Goal: Information Seeking & Learning: Learn about a topic

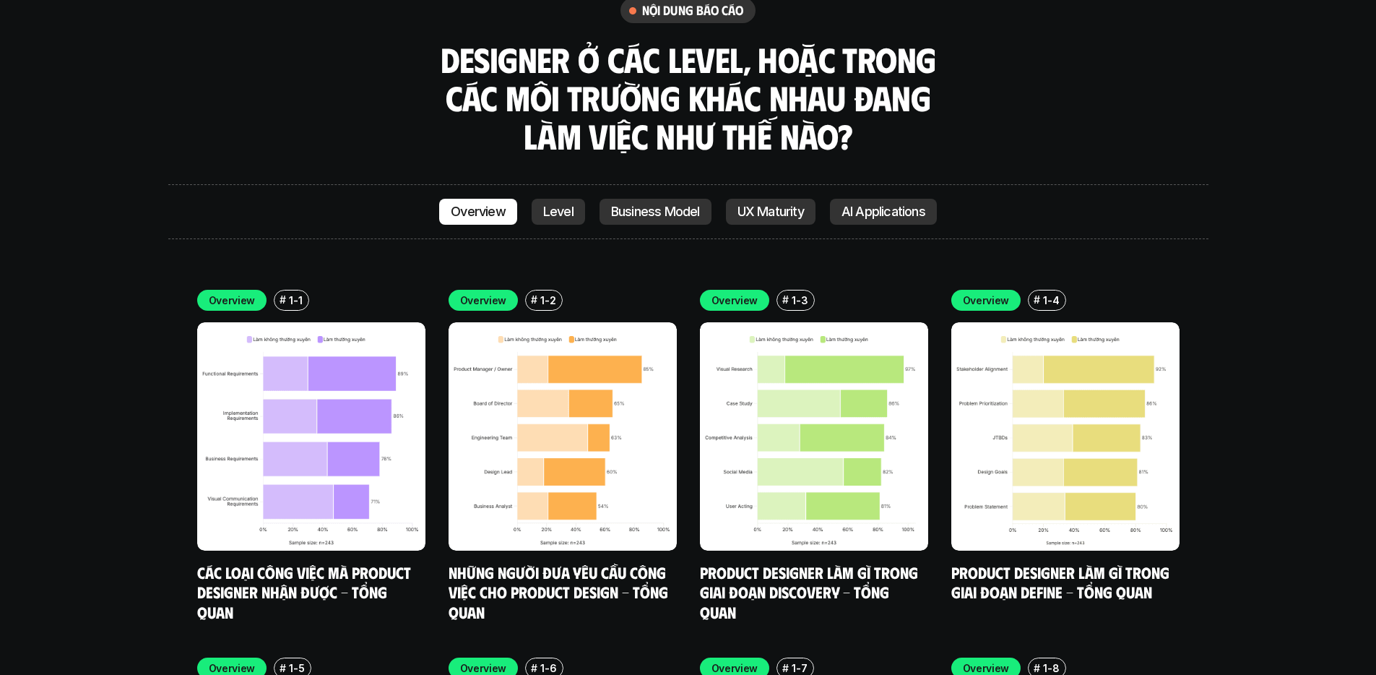
scroll to position [4240, 0]
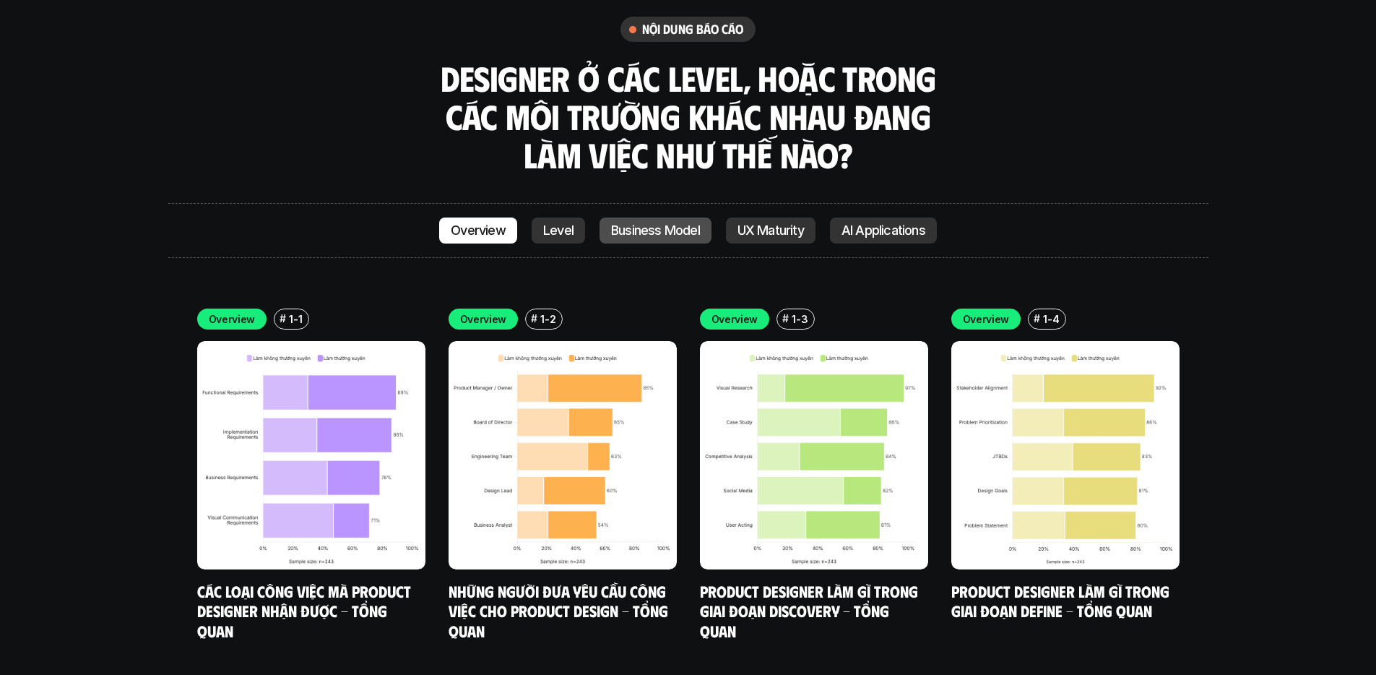
click at [650, 223] on p "Business Model" at bounding box center [655, 230] width 89 height 14
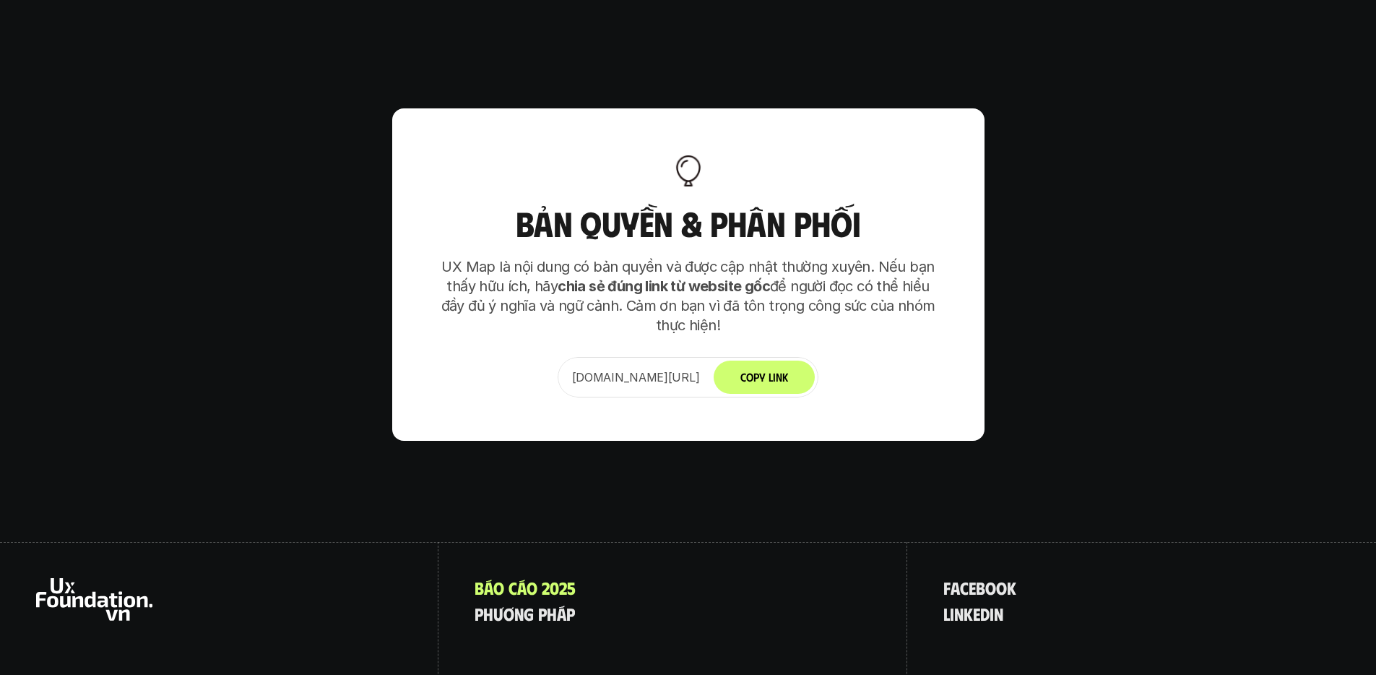
scroll to position [9404, 0]
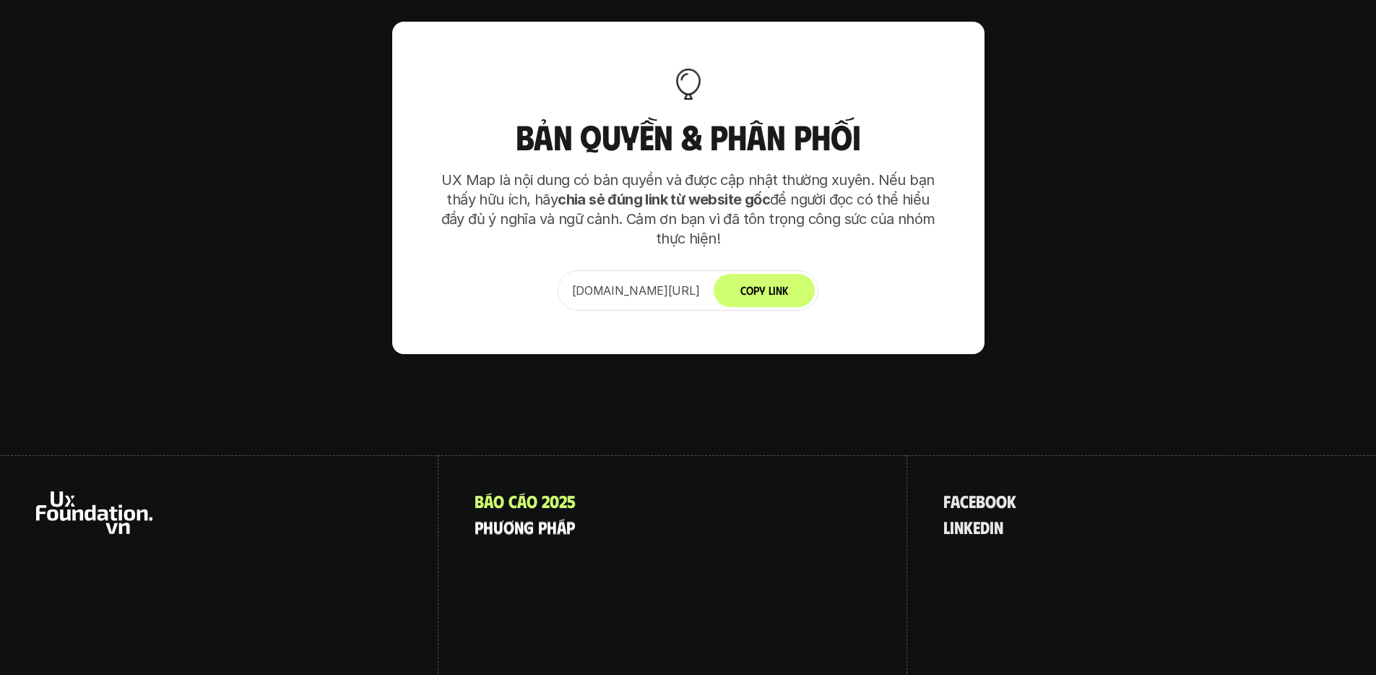
click at [542, 517] on p "p h ư ơ n g p h á p" at bounding box center [525, 526] width 100 height 19
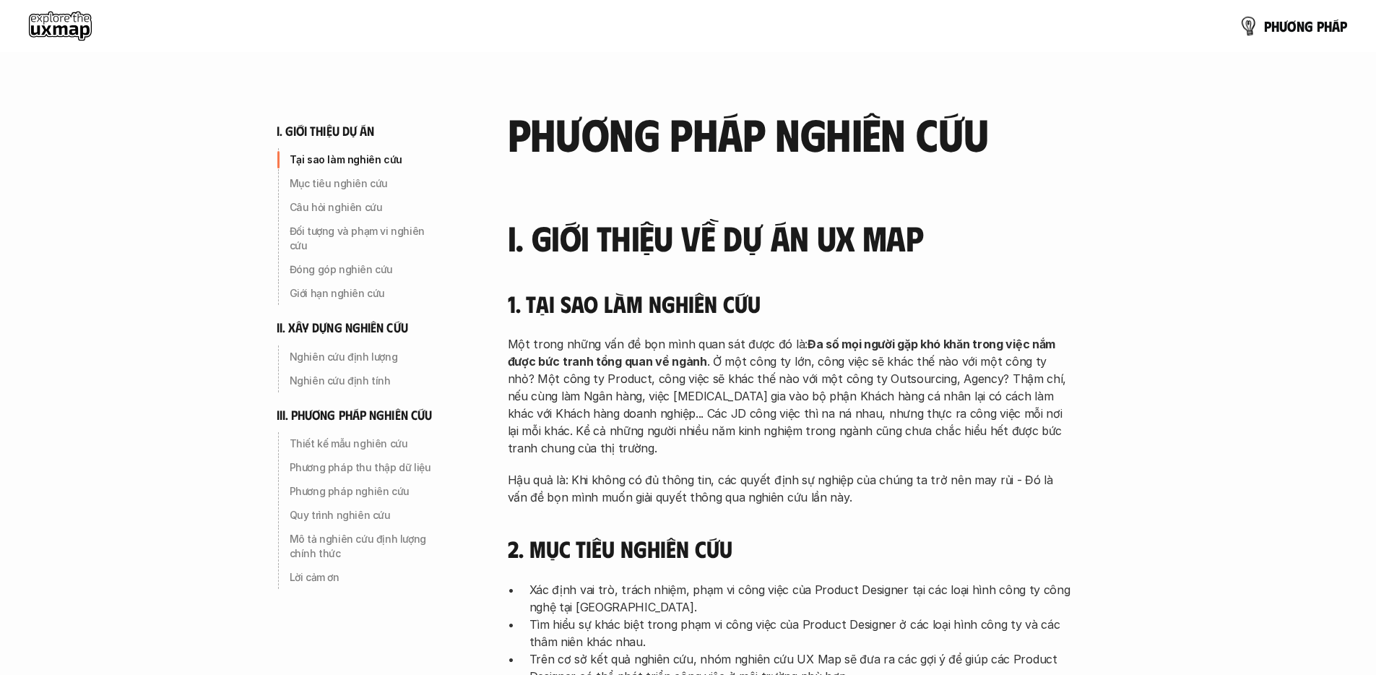
click at [1247, 29] on img at bounding box center [1248, 25] width 21 height 21
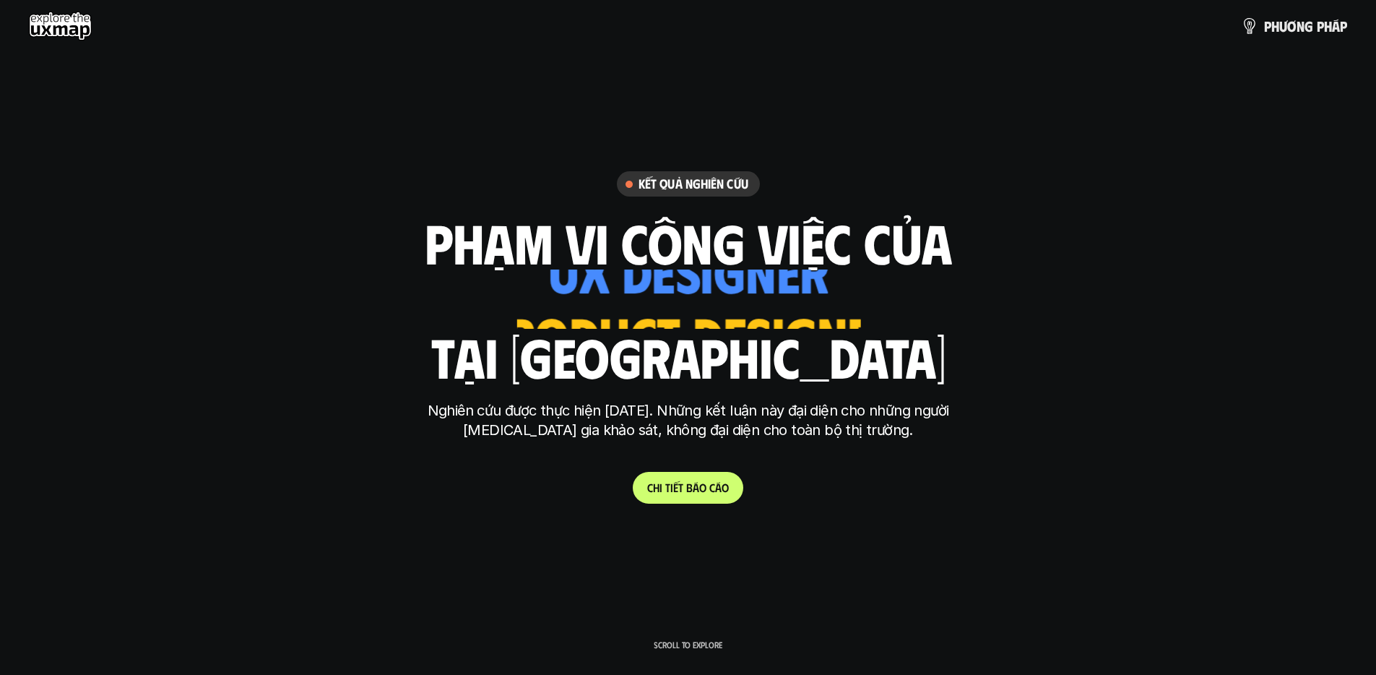
click at [669, 498] on link "C h i t i ế t b á o c á o" at bounding box center [688, 488] width 111 height 32
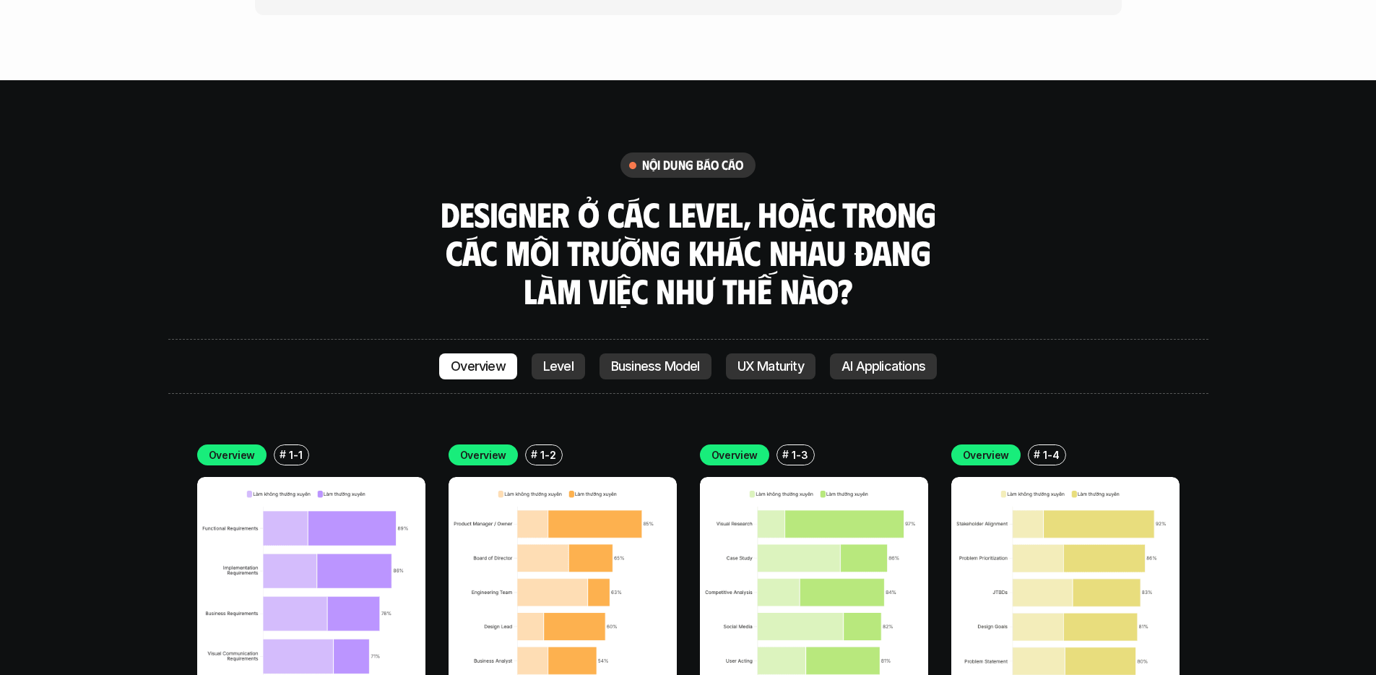
scroll to position [4115, 0]
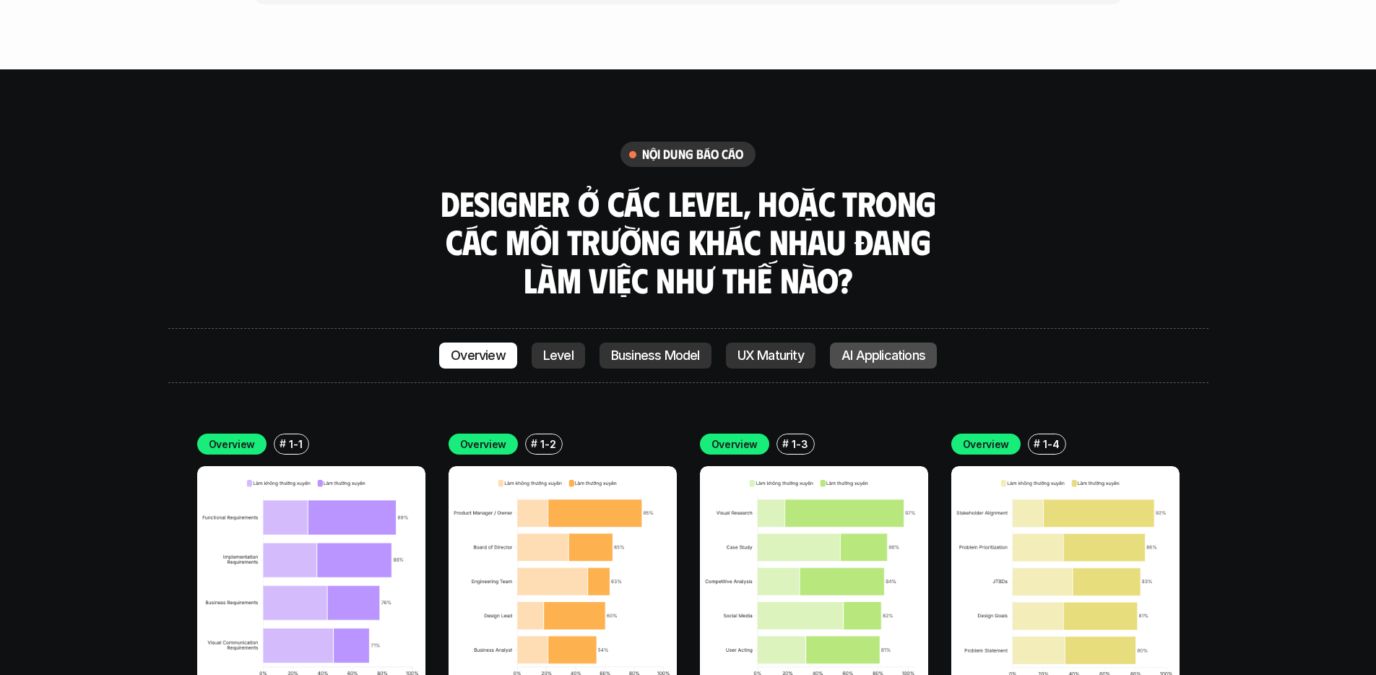
click at [860, 348] on p "AI Applications" at bounding box center [883, 355] width 84 height 14
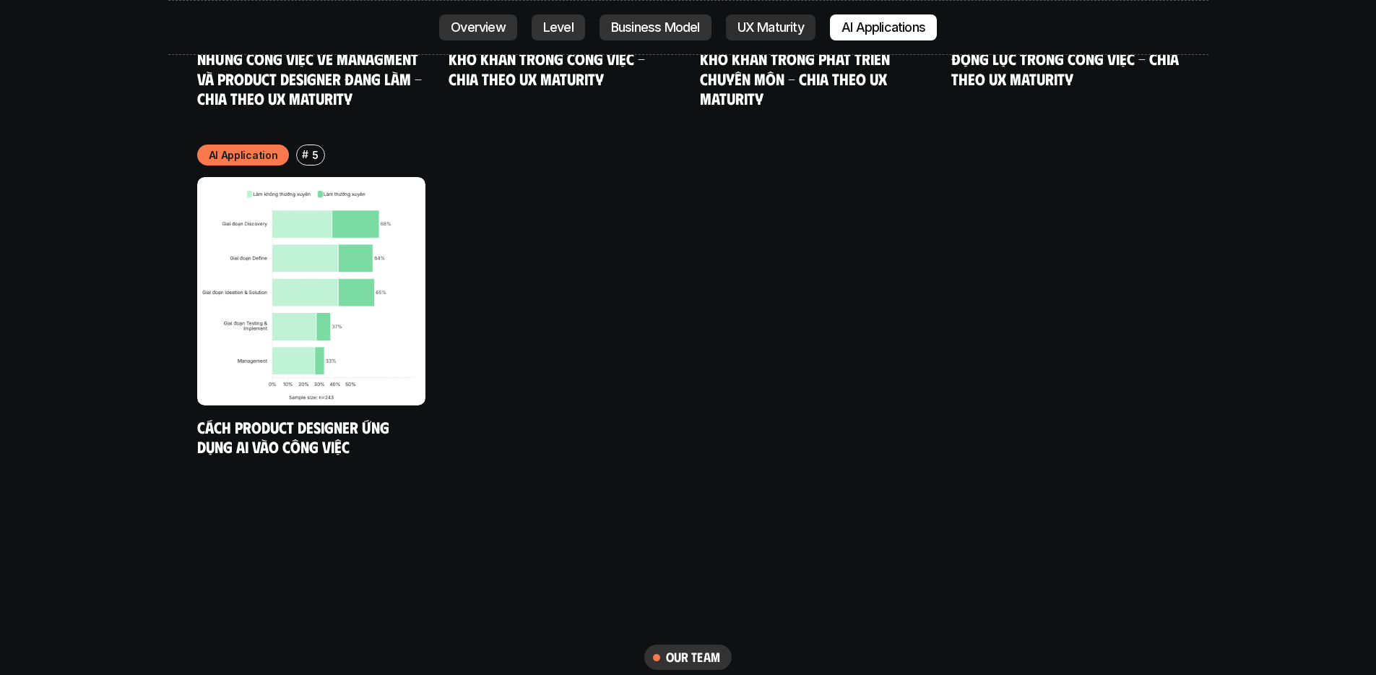
scroll to position [8094, 0]
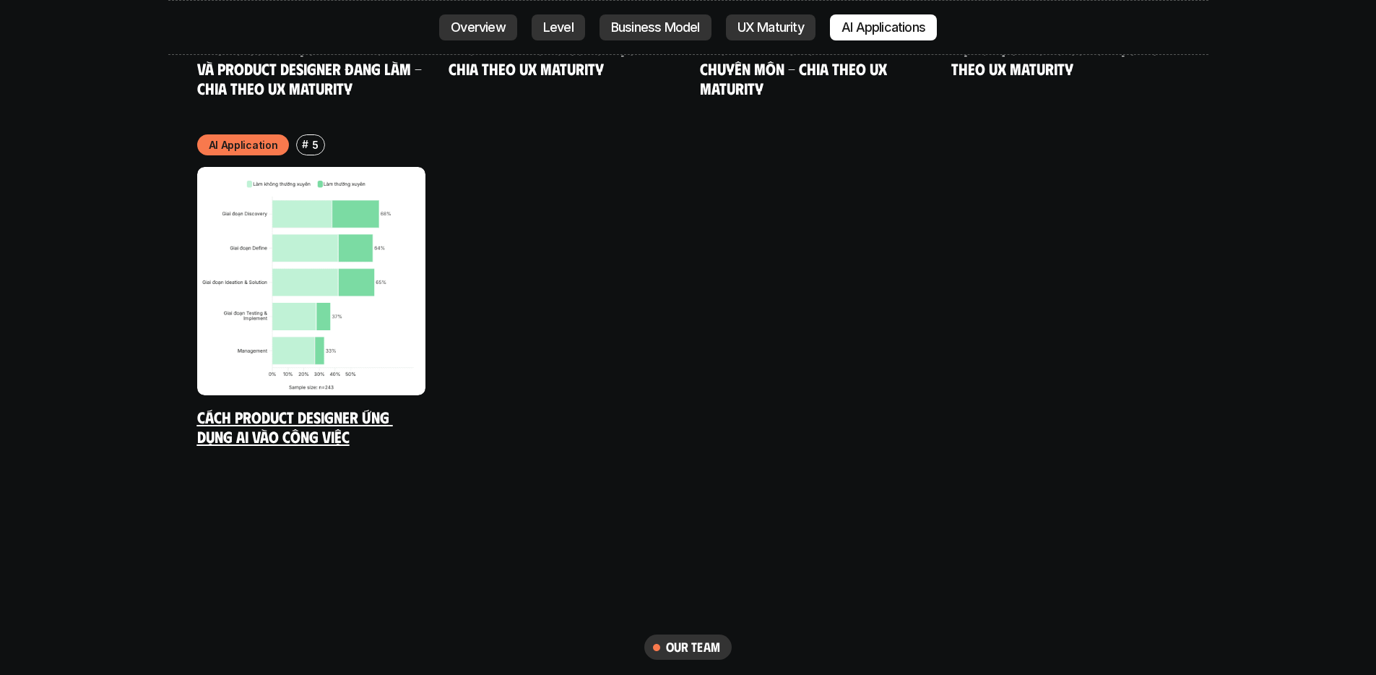
click at [265, 266] on img at bounding box center [311, 281] width 228 height 228
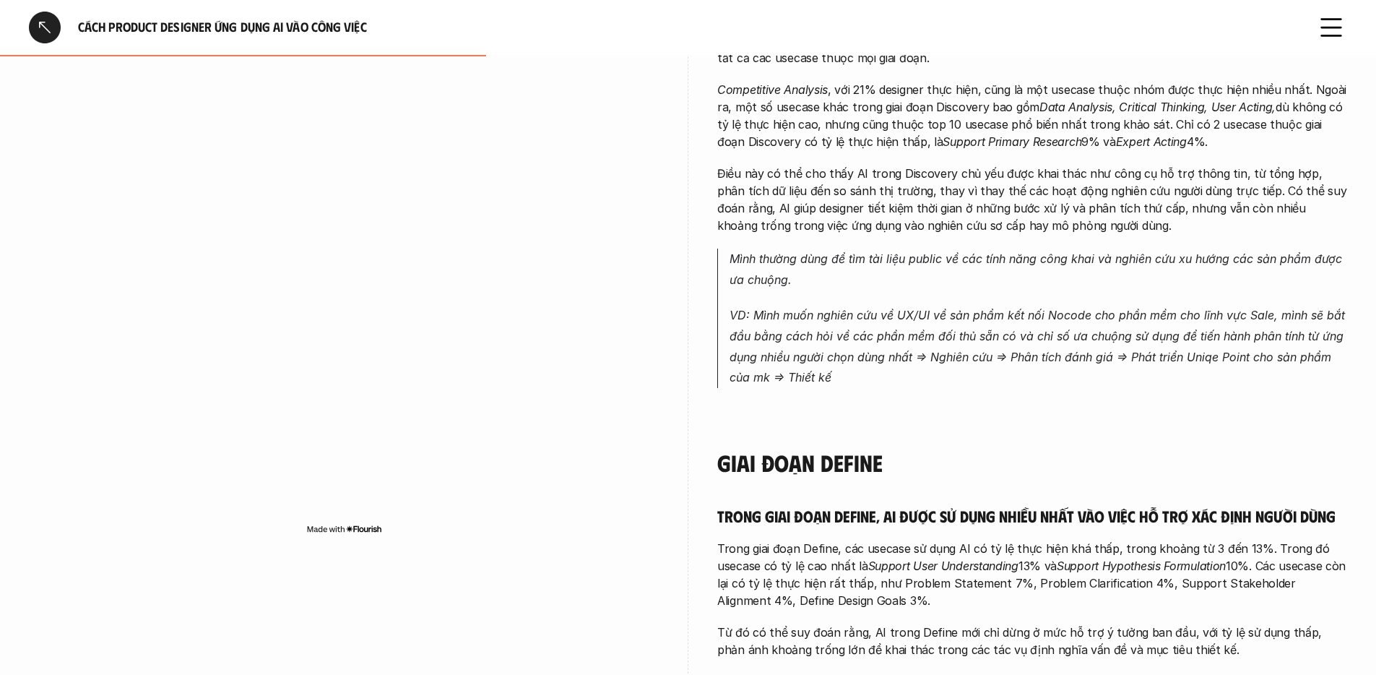
scroll to position [1099, 0]
